Goal: Go to known website: Access a specific website the user already knows

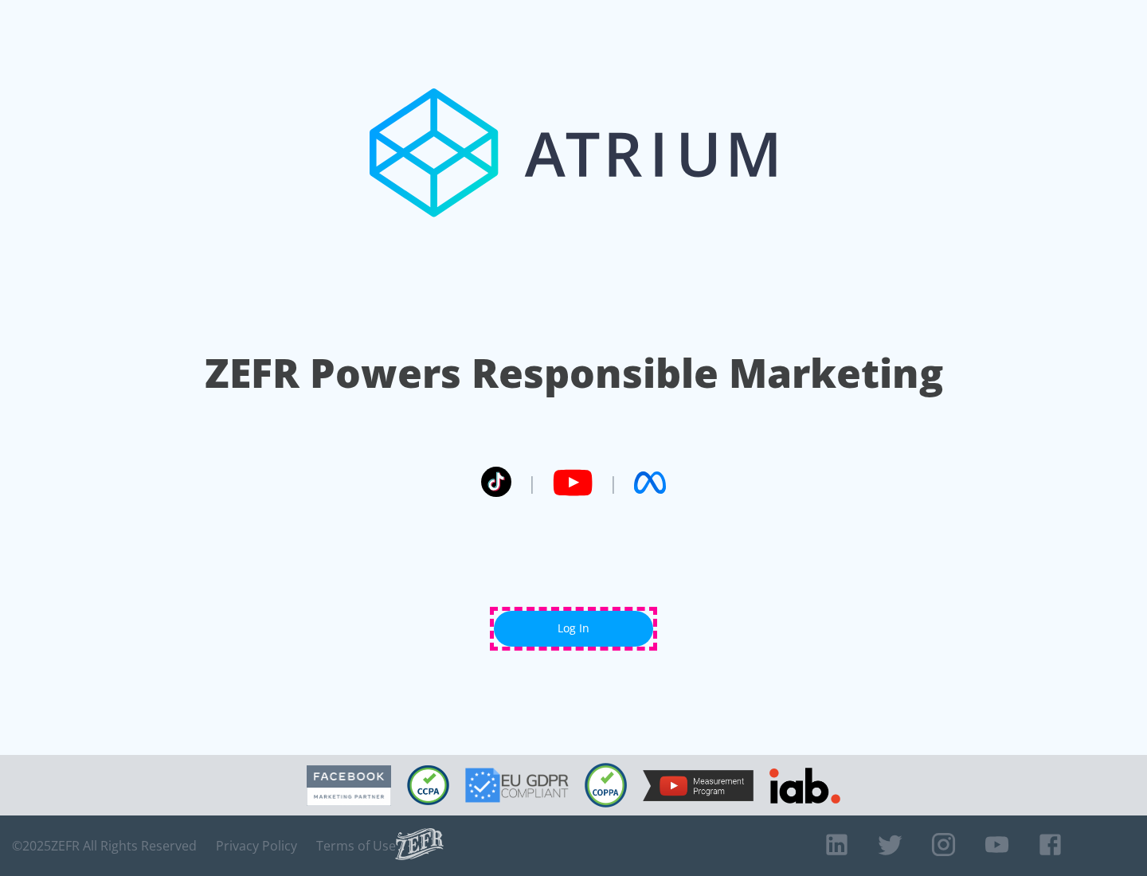
click at [573, 628] on link "Log In" at bounding box center [573, 629] width 159 height 36
